Goal: Information Seeking & Learning: Learn about a topic

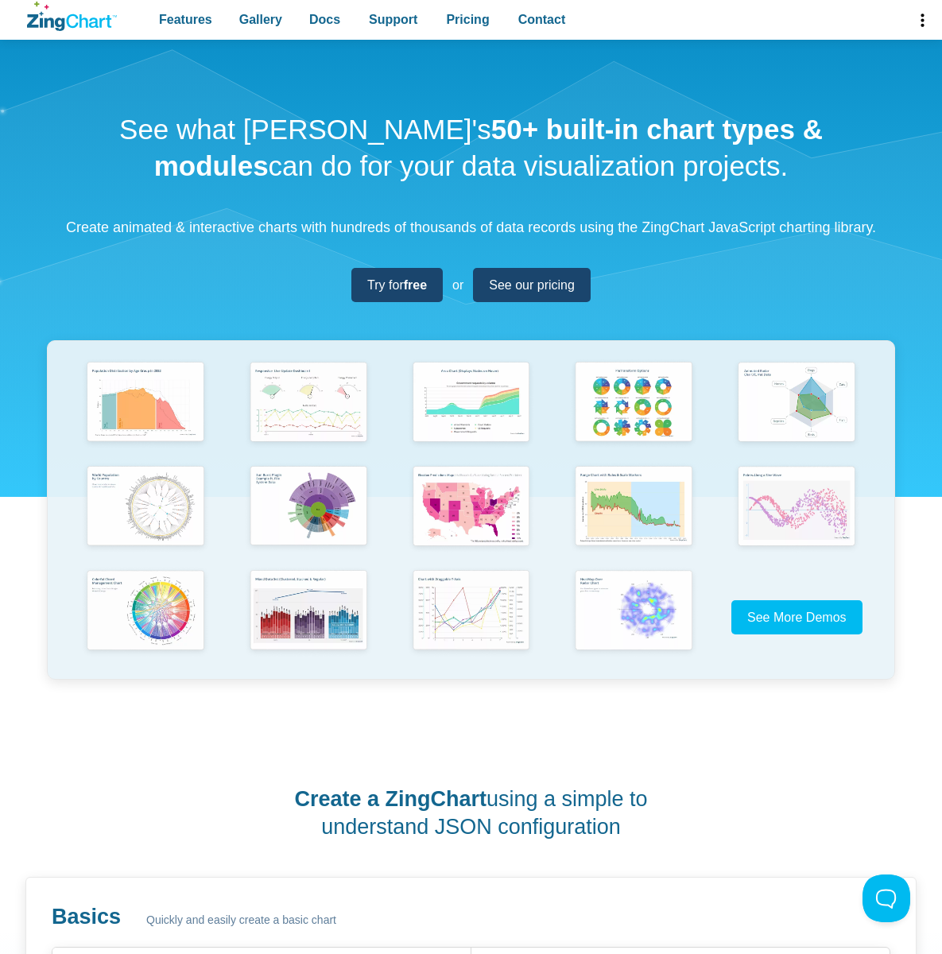
click at [797, 624] on span "See More Demos" at bounding box center [797, 618] width 99 height 14
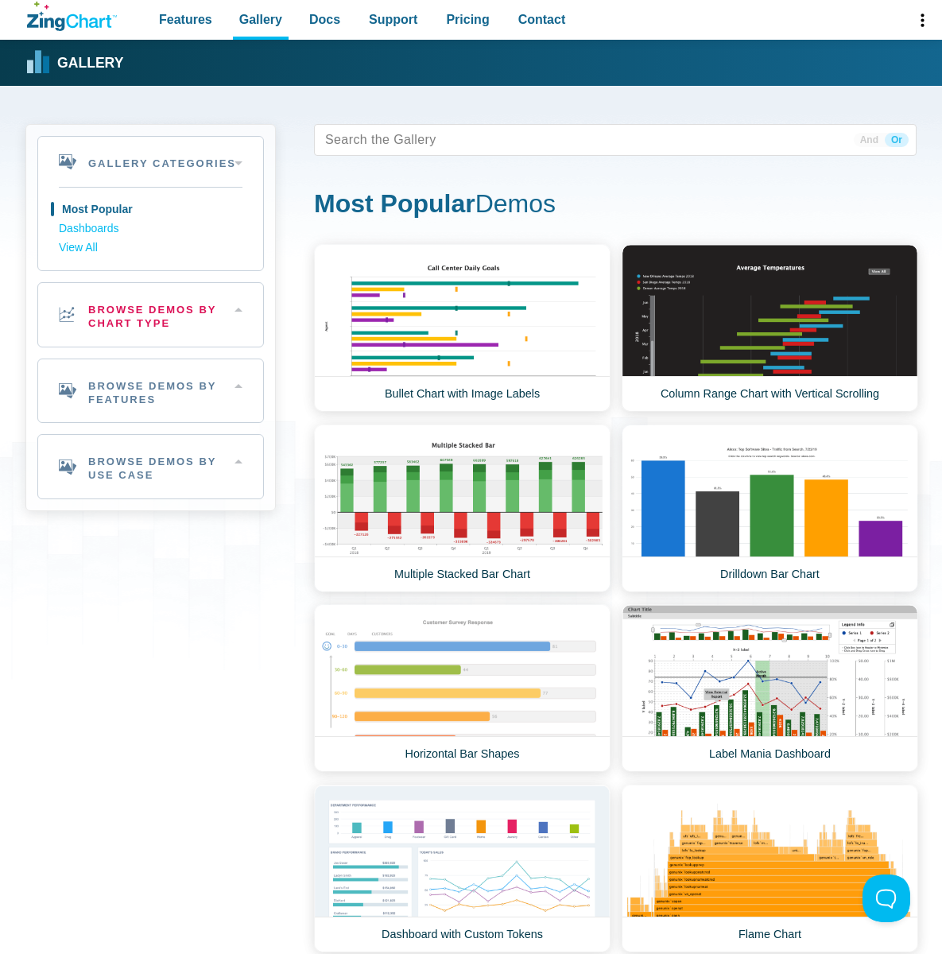
click at [106, 317] on h2 "Browse Demos By Chart Type" at bounding box center [150, 315] width 225 height 64
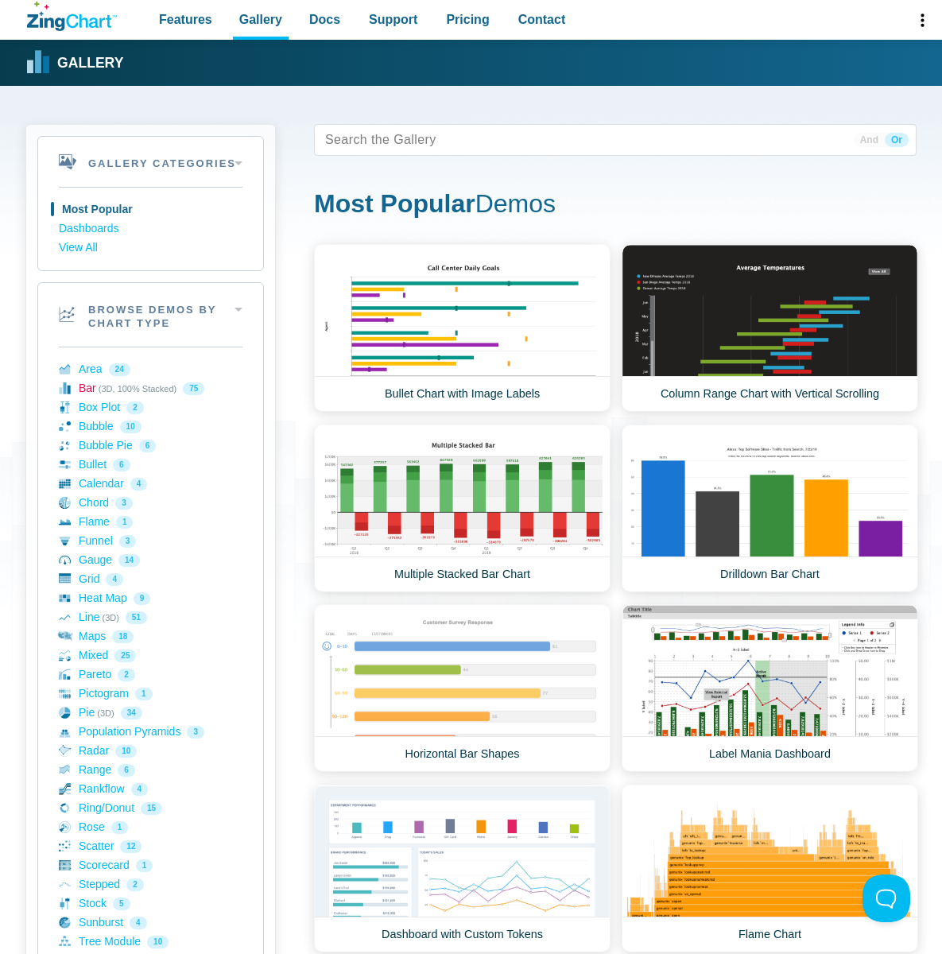
click at [99, 384] on link "Bar (3D, 100% Stacked) 75" at bounding box center [151, 388] width 184 height 19
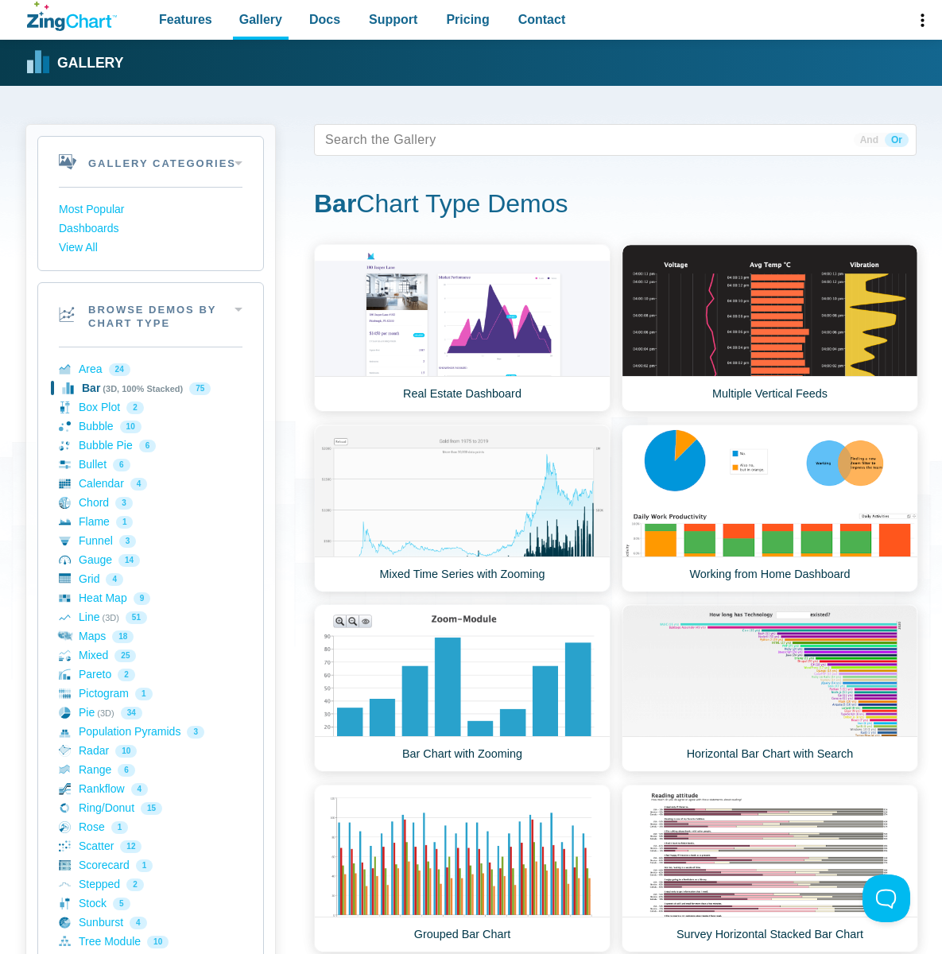
click at [631, 785] on link "Survey Horizontal Stacked Bar Chart" at bounding box center [770, 869] width 297 height 168
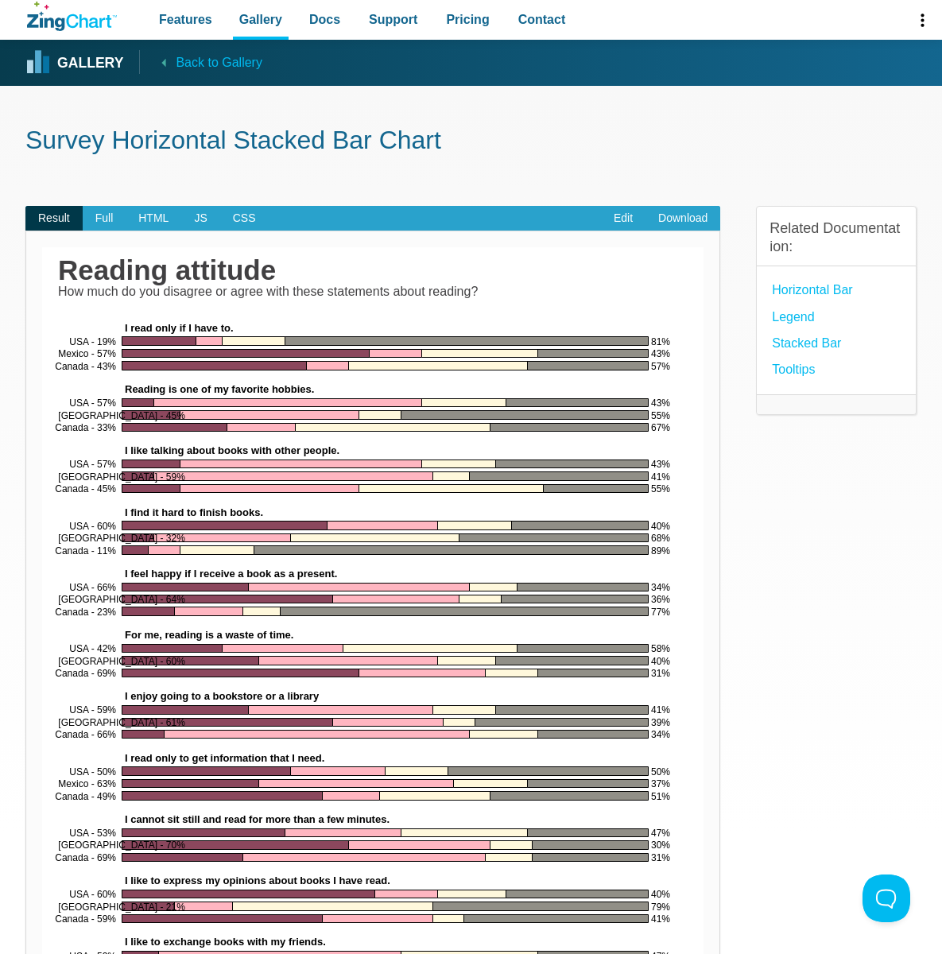
click at [799, 346] on link "Stacked Bar" at bounding box center [806, 342] width 69 height 21
